Goal: Information Seeking & Learning: Compare options

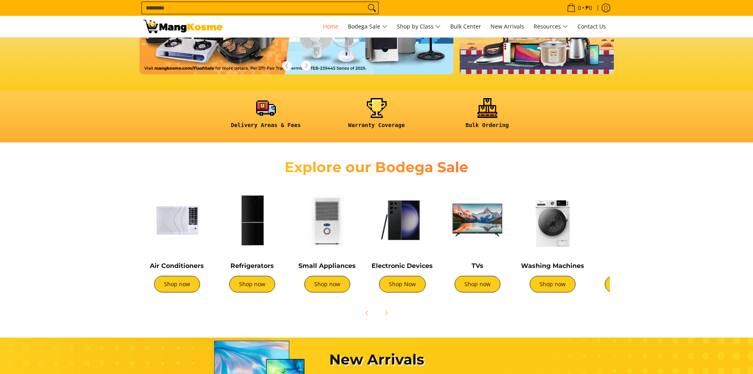
click at [181, 229] on img at bounding box center [177, 219] width 67 height 67
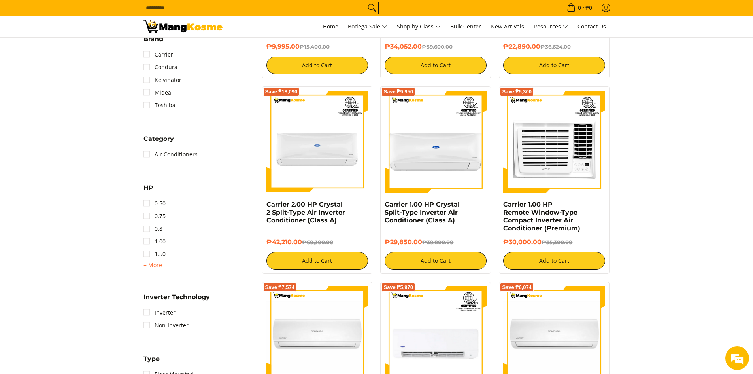
scroll to position [237, 0]
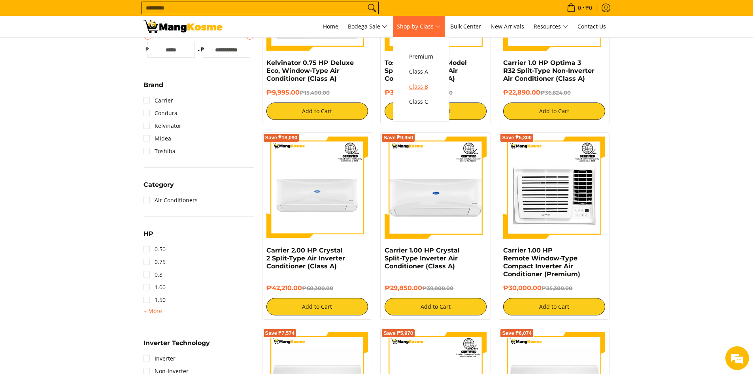
click at [424, 87] on span "Class B" at bounding box center [421, 87] width 24 height 10
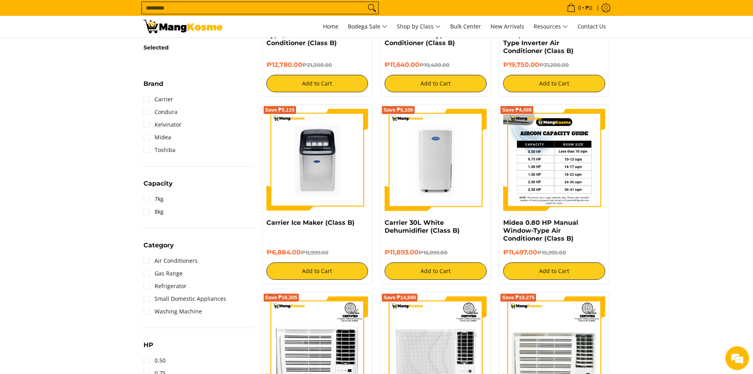
scroll to position [395, 0]
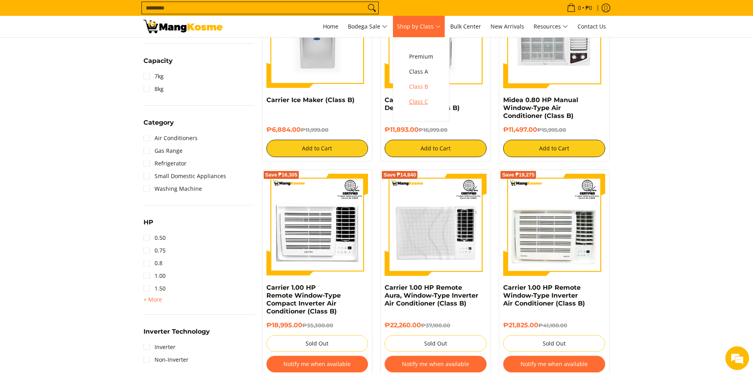
click at [417, 100] on span "Class C" at bounding box center [421, 102] width 24 height 10
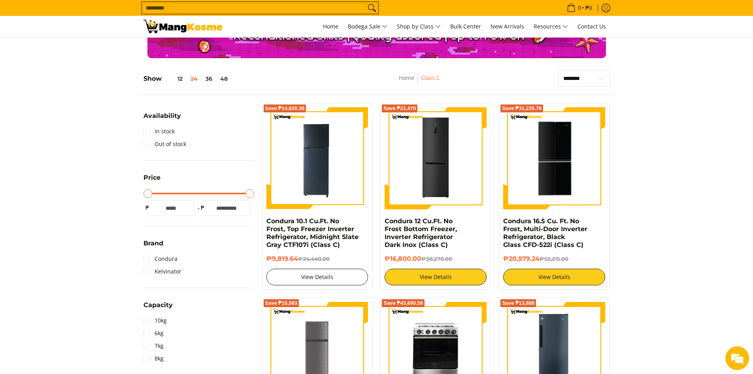
click at [304, 280] on link "View Details" at bounding box center [318, 277] width 102 height 17
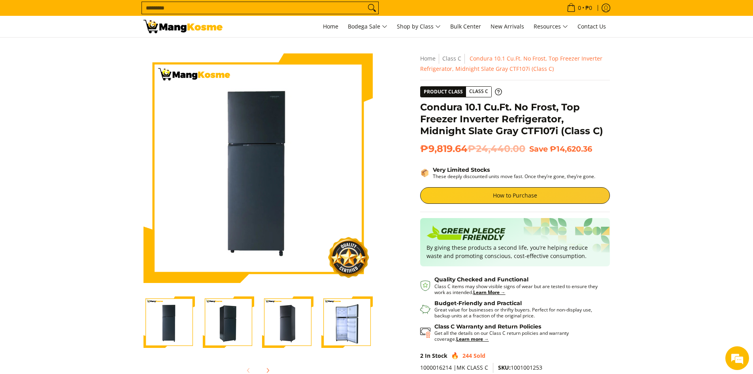
click at [228, 330] on img "Condura 10.1 Cu.Ft. No Frost, Top Freezer Inverter Refrigerator, Midnight Slate…" at bounding box center [228, 321] width 51 height 51
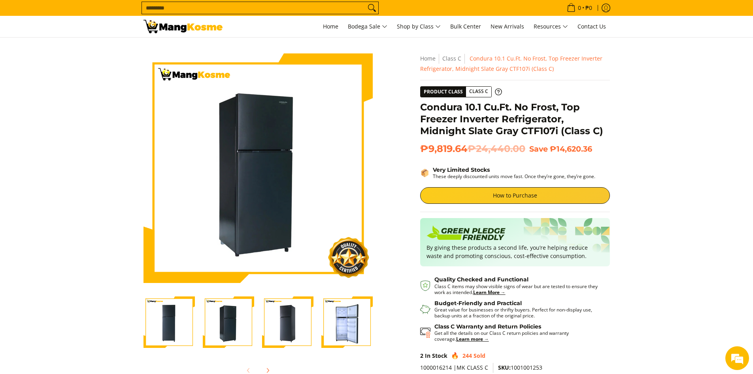
click at [275, 328] on img "Condura 10.1 Cu.Ft. No Frost, Top Freezer Inverter Refrigerator, Midnight Slate…" at bounding box center [287, 321] width 51 height 51
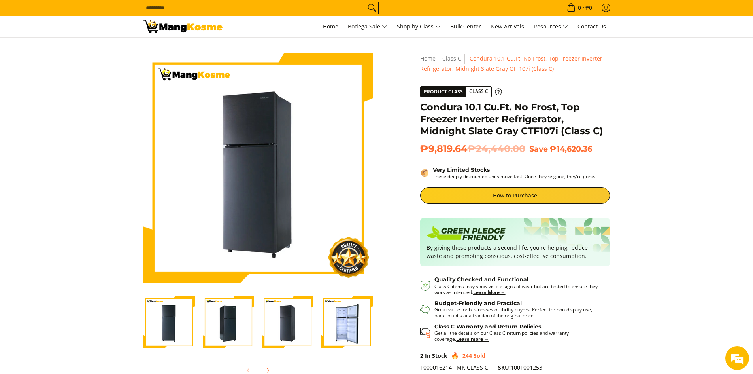
click at [325, 329] on img "Condura 10.1 Cu.Ft. No Frost, Top Freezer Inverter Refrigerator, Midnight Slate…" at bounding box center [347, 321] width 51 height 51
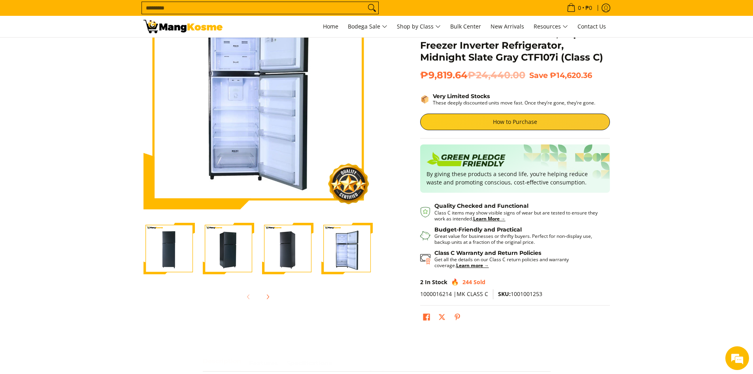
scroll to position [79, 0]
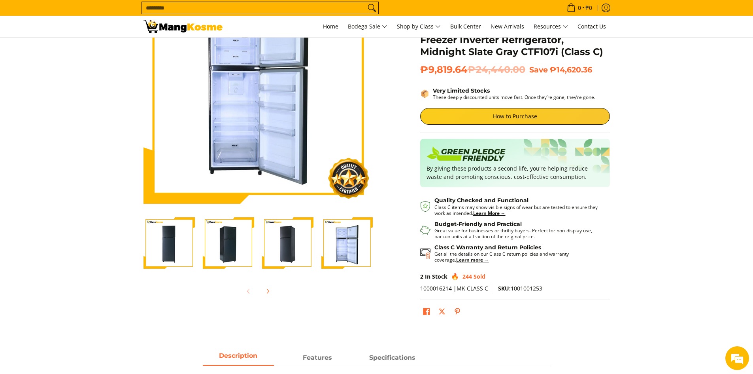
click at [166, 256] on img "Condura 10.1 Cu.Ft. No Frost, Top Freezer Inverter Refrigerator, Midnight Slate…" at bounding box center [169, 242] width 51 height 51
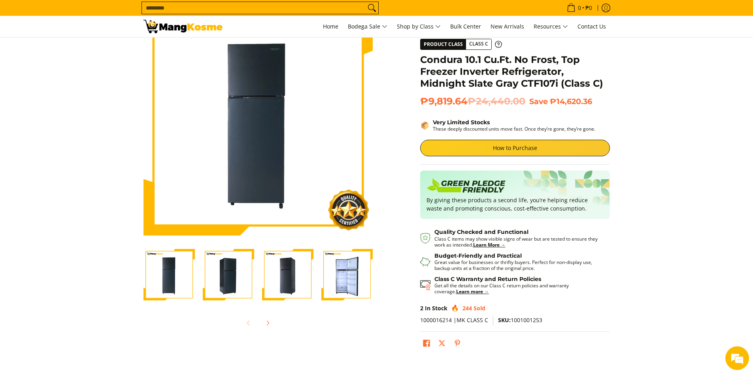
scroll to position [0, 0]
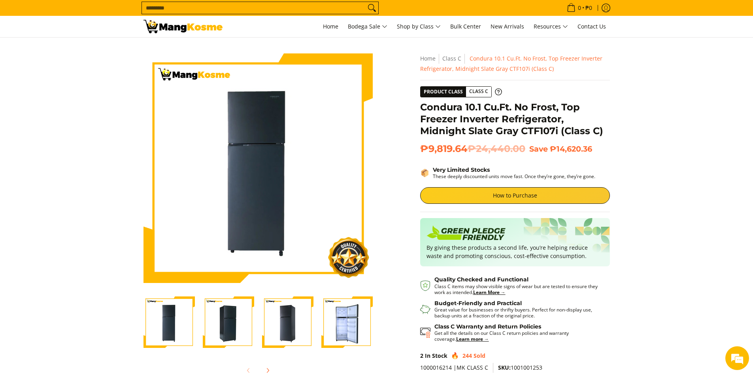
click at [227, 324] on img "Condura 10.1 Cu.Ft. No Frost, Top Freezer Inverter Refrigerator, Midnight Slate…" at bounding box center [228, 321] width 51 height 51
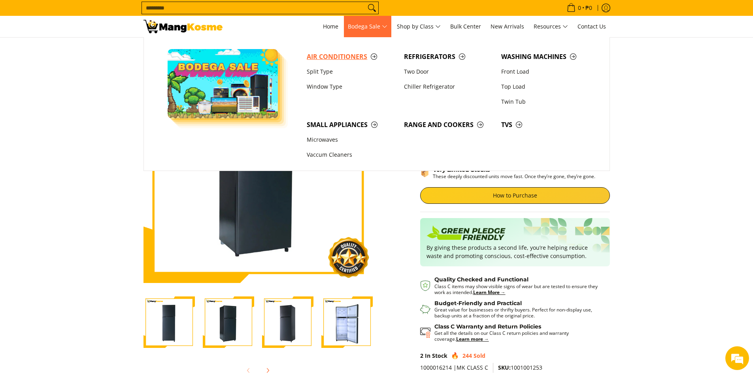
click at [345, 59] on span "Air Conditioners" at bounding box center [351, 57] width 89 height 10
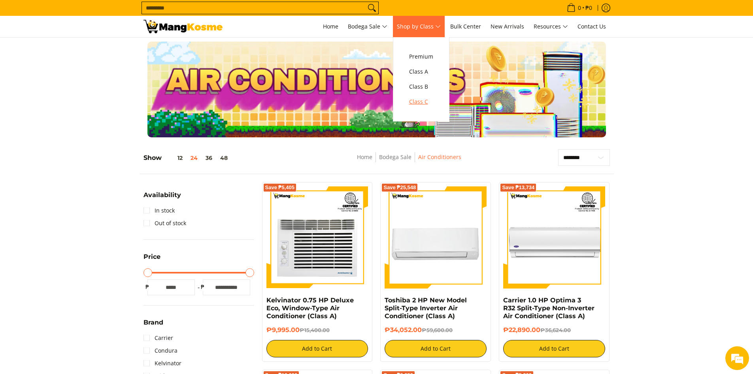
click at [426, 102] on span "Class C" at bounding box center [421, 102] width 24 height 10
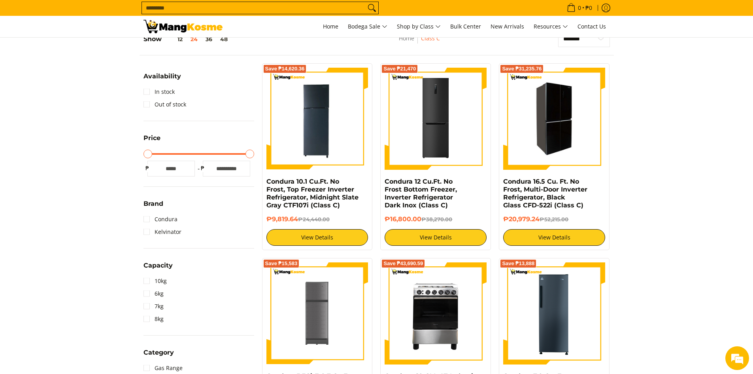
click at [564, 132] on img at bounding box center [554, 119] width 102 height 100
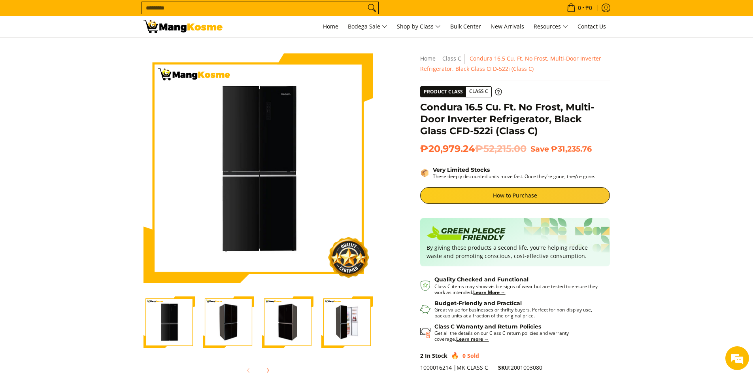
click at [167, 324] on img "Condura 16.5 Cu. Ft. No Frost, Multi-Door Inverter Refrigerator, Black Glass CF…" at bounding box center [169, 322] width 51 height 50
click at [231, 320] on img "Condura 16.5 Cu. Ft. No Frost, Multi-Door Inverter Refrigerator, Black Glass CF…" at bounding box center [228, 322] width 51 height 50
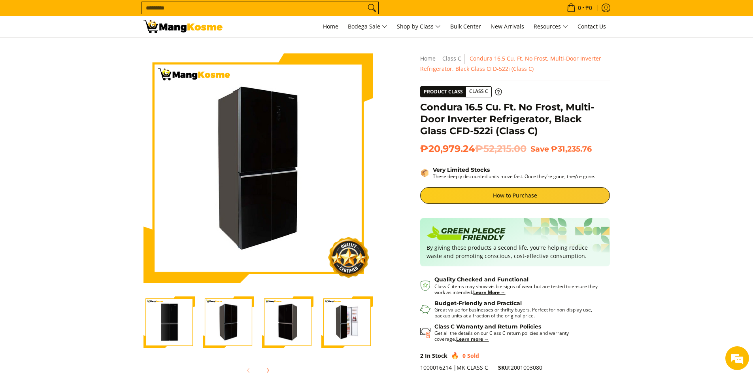
click at [286, 318] on img "Condura 16.5 Cu. Ft. No Frost, Multi-Door Inverter Refrigerator, Black Glass CF…" at bounding box center [287, 322] width 51 height 50
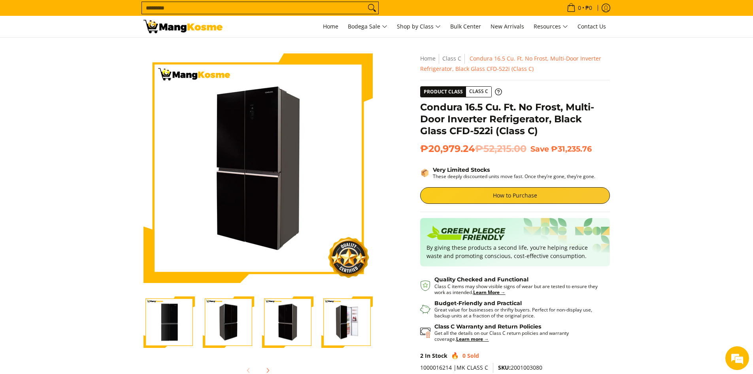
click at [347, 318] on img "Condura 16.5 Cu. Ft. No Frost, Multi-Door Inverter Refrigerator, Black Glass CF…" at bounding box center [347, 322] width 51 height 50
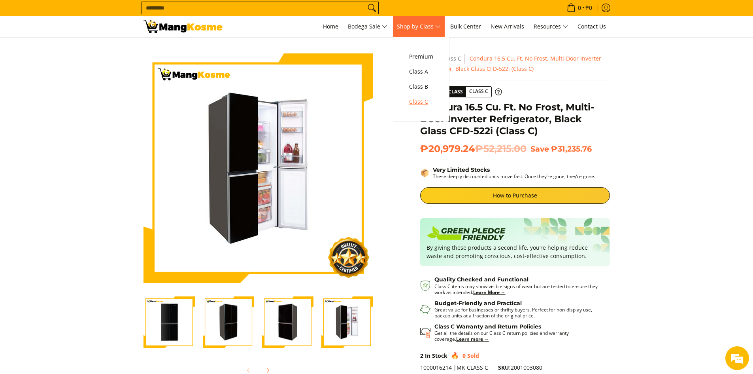
click at [429, 98] on span "Class C" at bounding box center [421, 102] width 24 height 10
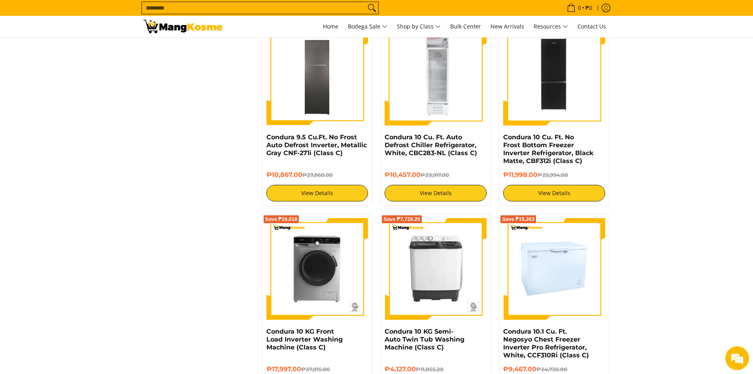
scroll to position [910, 0]
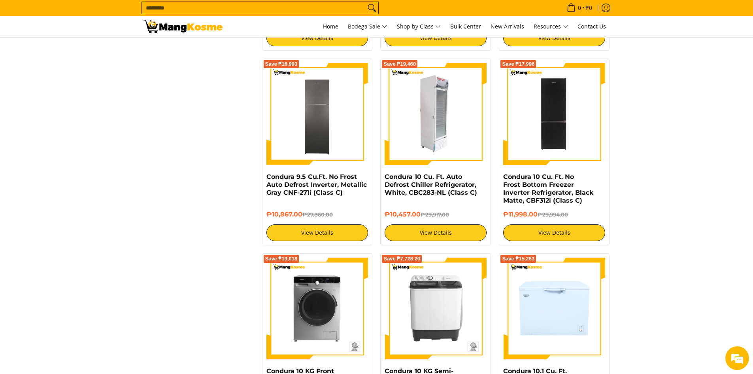
click at [443, 118] on img at bounding box center [436, 114] width 102 height 102
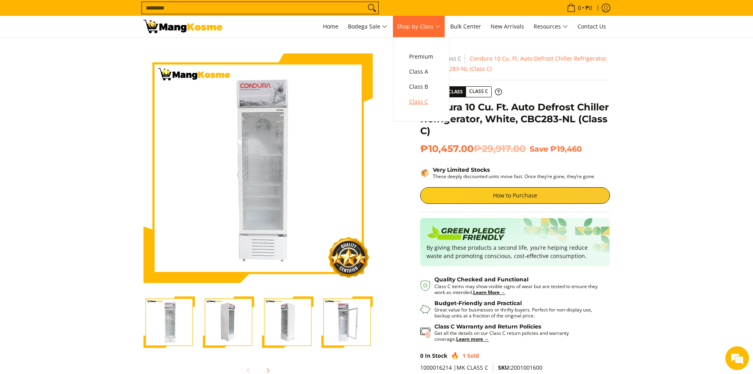
click at [426, 102] on span "Class C" at bounding box center [421, 102] width 24 height 10
